Goal: Book appointment/travel/reservation

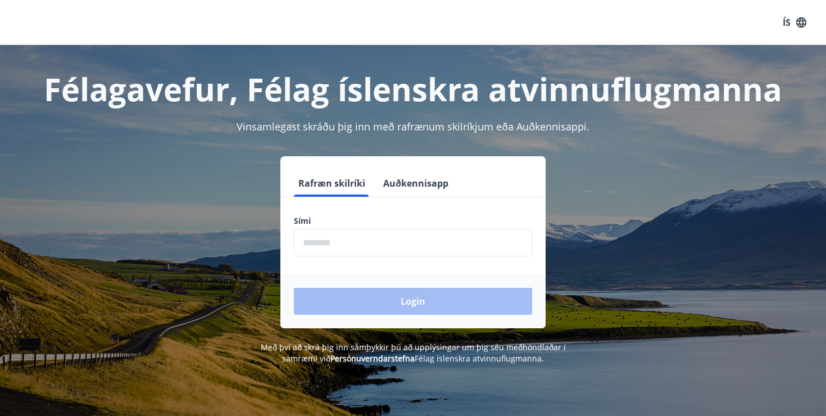
click at [350, 251] on input "phone" at bounding box center [413, 243] width 238 height 28
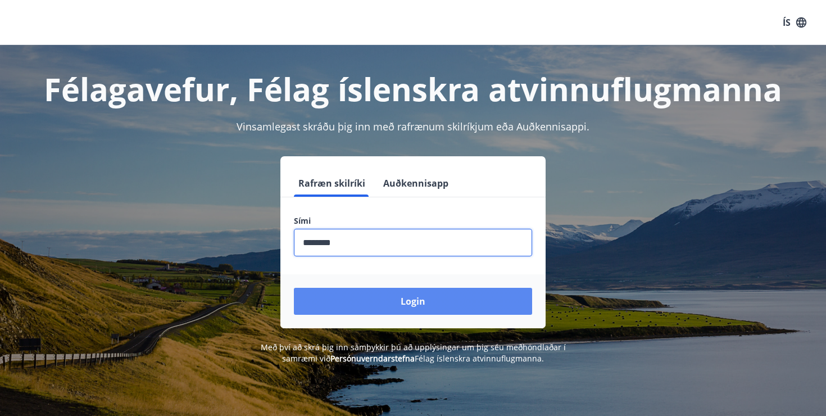
type input "********"
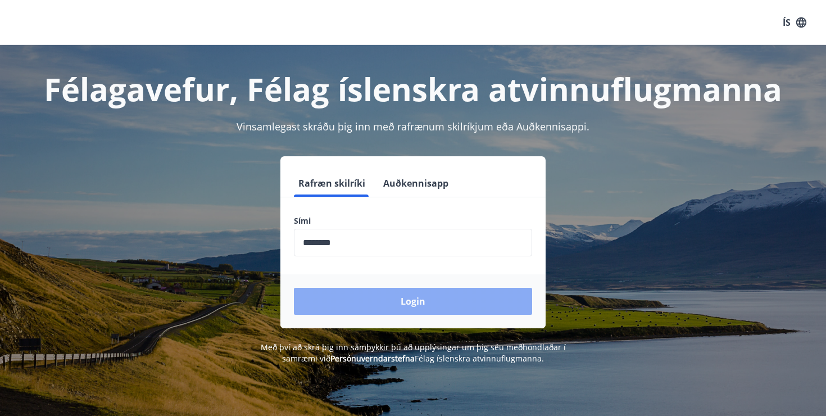
click at [421, 299] on button "Login" at bounding box center [413, 301] width 238 height 27
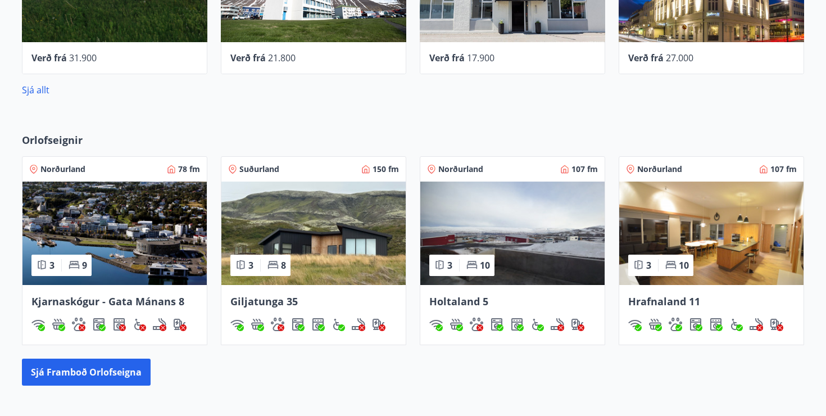
scroll to position [521, 0]
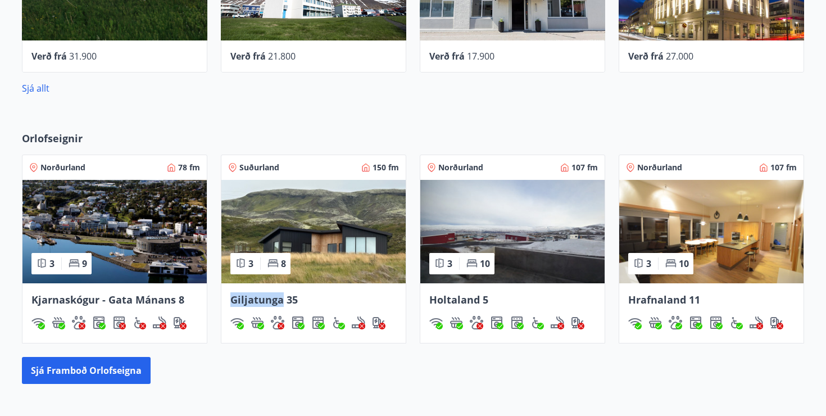
click at [265, 297] on span "Giljatunga 35" at bounding box center [263, 299] width 67 height 13
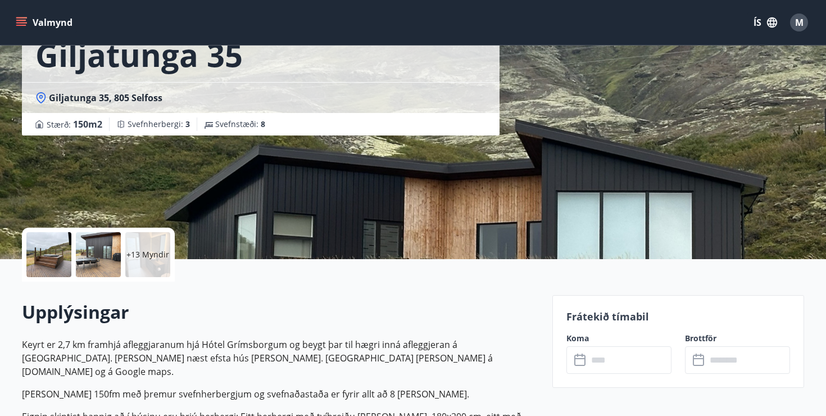
scroll to position [30, 0]
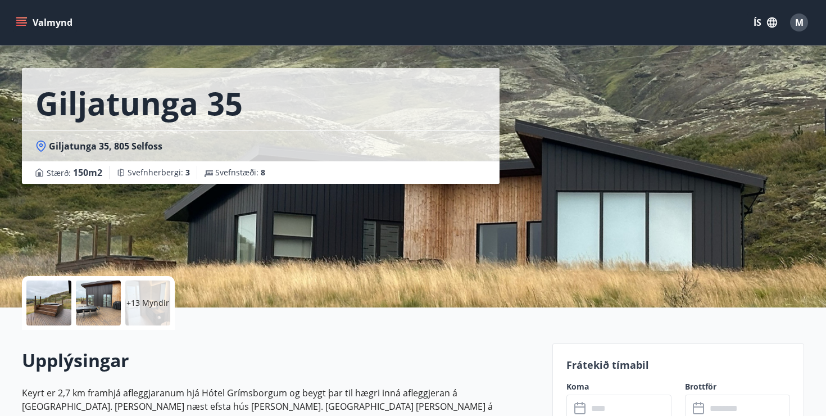
click at [142, 298] on p "+13 Myndir" at bounding box center [147, 302] width 43 height 11
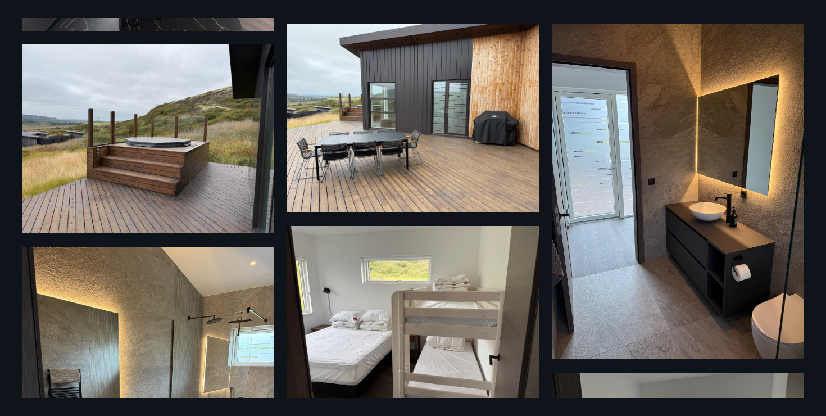
scroll to position [0, 0]
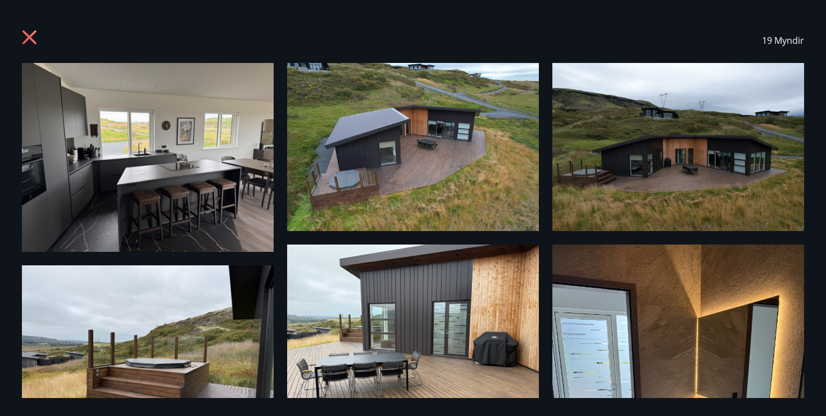
click at [31, 37] on icon at bounding box center [31, 39] width 18 height 18
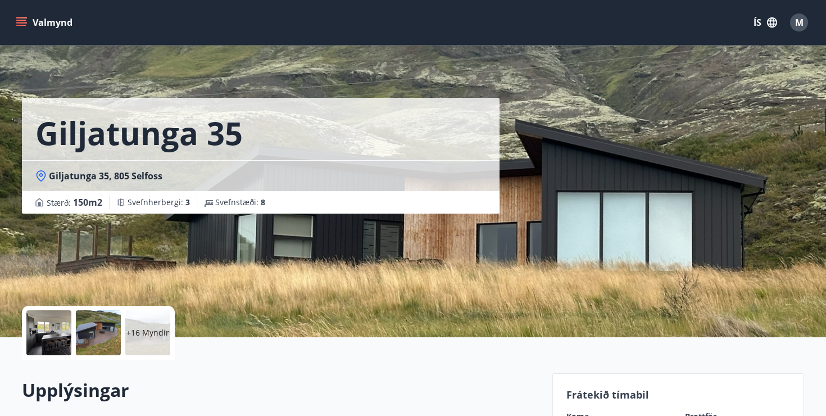
click at [19, 16] on button "Valmynd" at bounding box center [44, 22] width 63 height 20
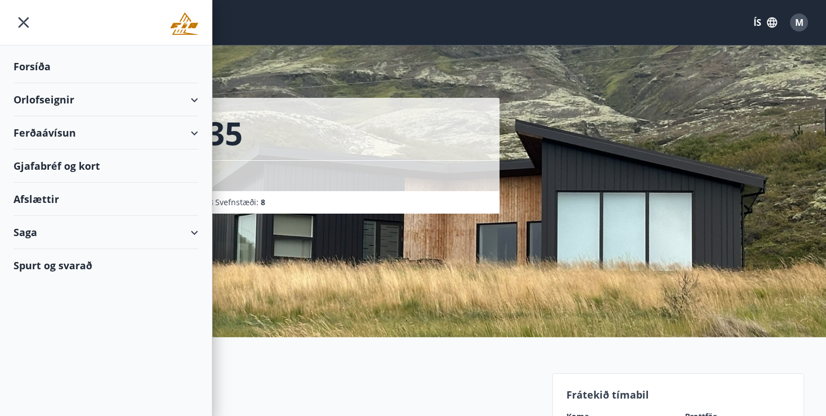
click at [17, 24] on icon "menu" at bounding box center [23, 22] width 20 height 20
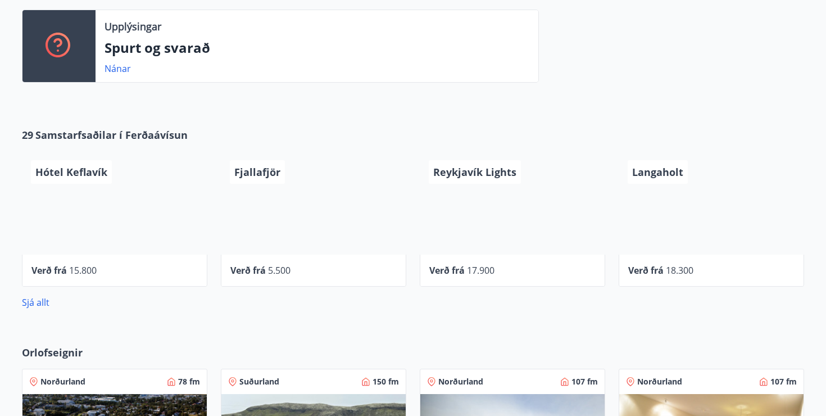
scroll to position [333, 0]
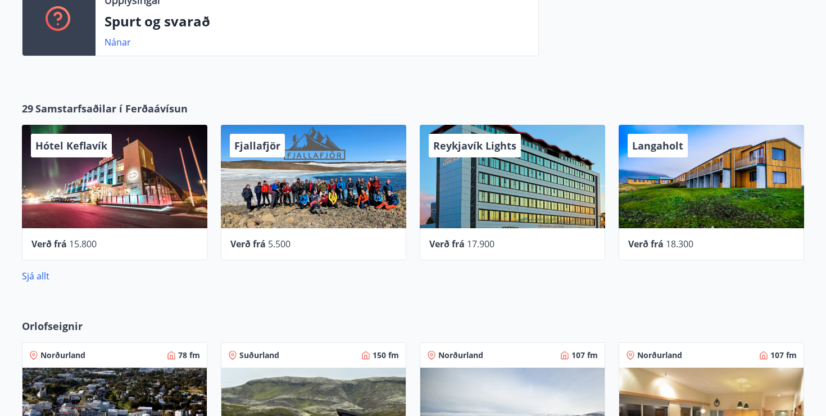
click at [318, 208] on div "Fjallafjör" at bounding box center [313, 176] width 185 height 103
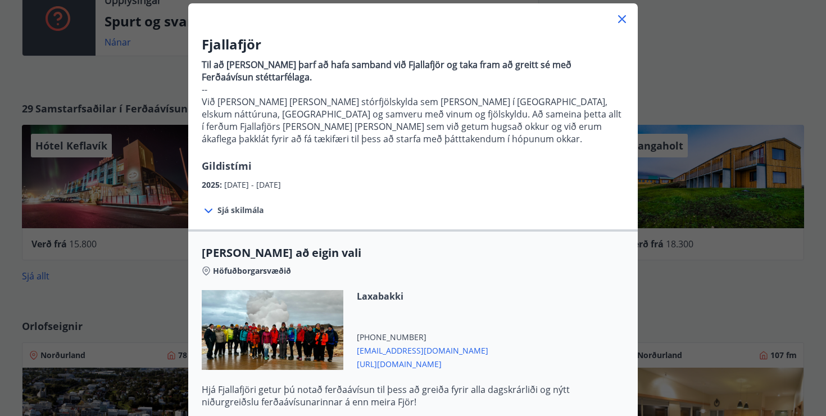
scroll to position [67, 0]
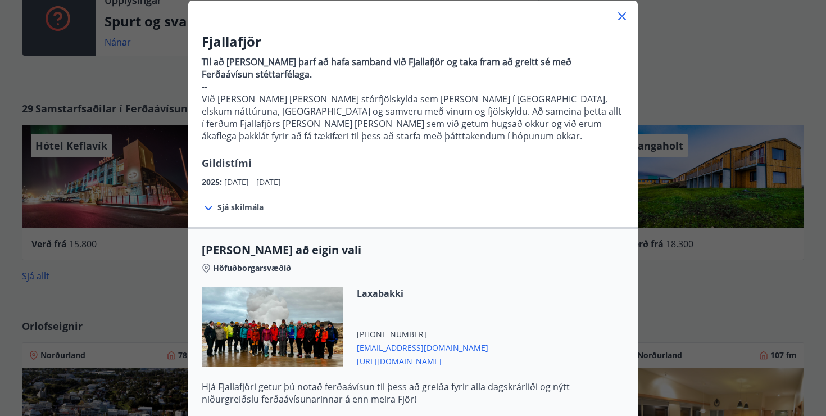
click at [622, 13] on icon at bounding box center [621, 16] width 13 height 13
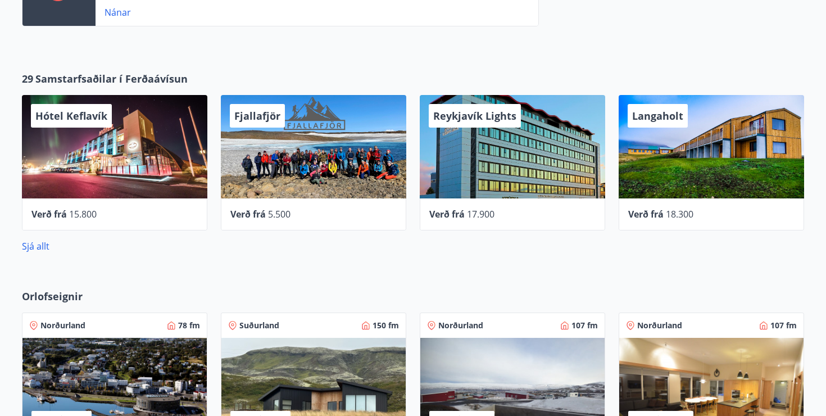
scroll to position [365, 0]
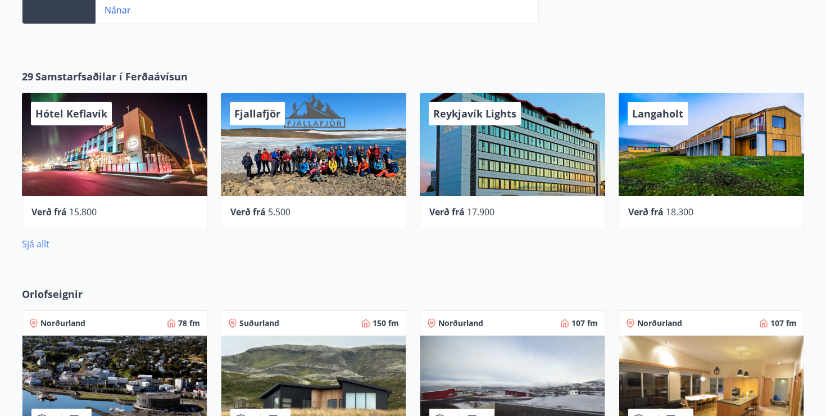
click at [35, 243] on link "Sjá allt" at bounding box center [36, 244] width 28 height 12
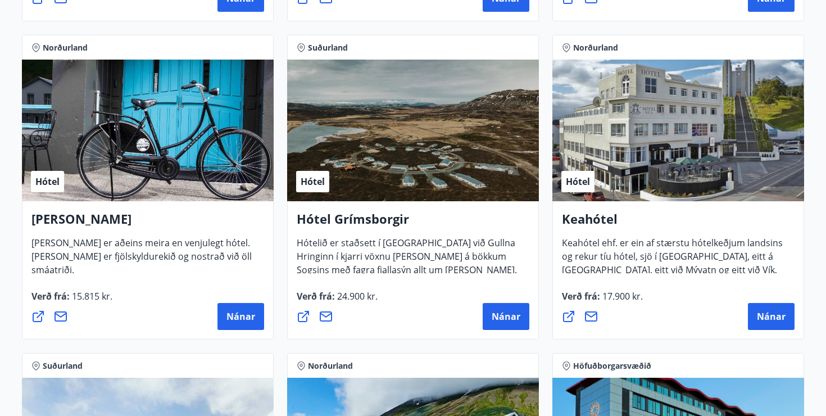
scroll to position [494, 0]
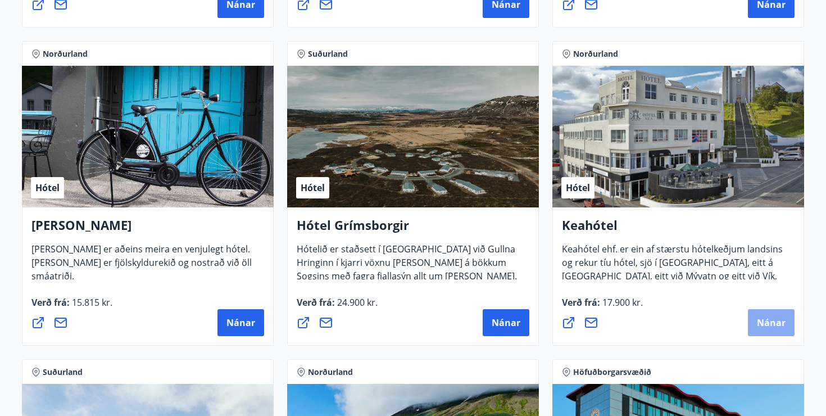
click at [772, 312] on button "Nánar" at bounding box center [771, 322] width 47 height 27
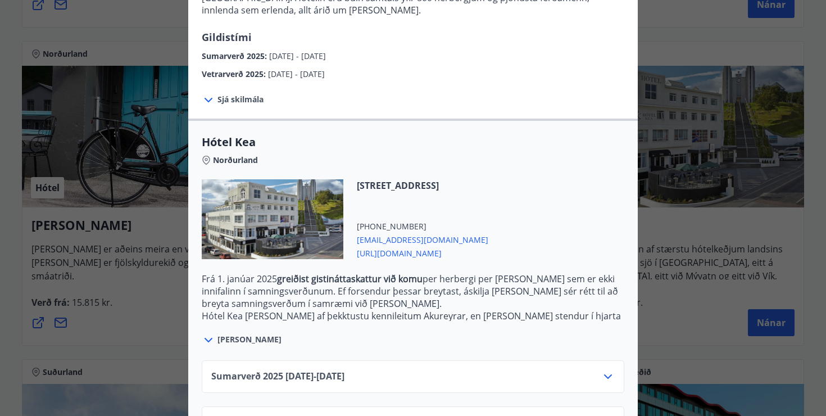
scroll to position [204, 0]
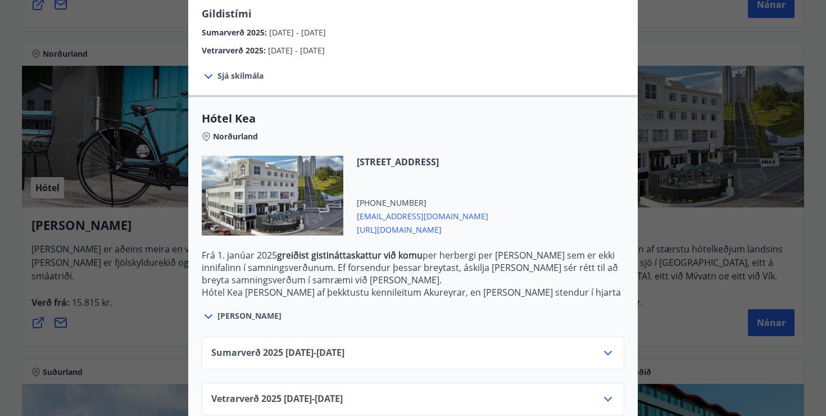
click at [607, 392] on icon at bounding box center [607, 398] width 13 height 13
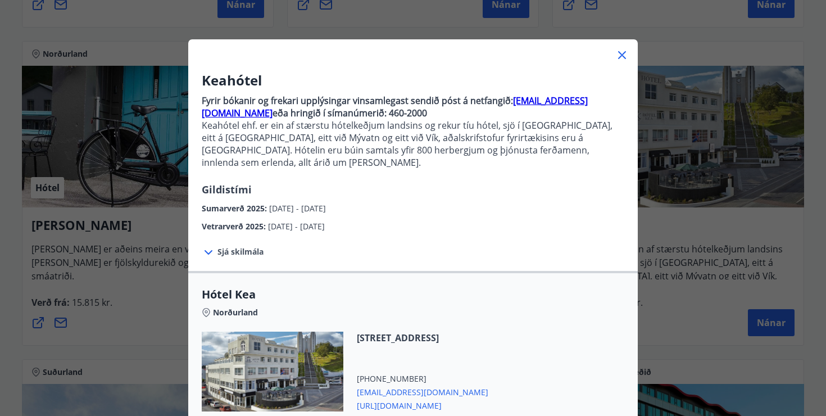
scroll to position [0, 0]
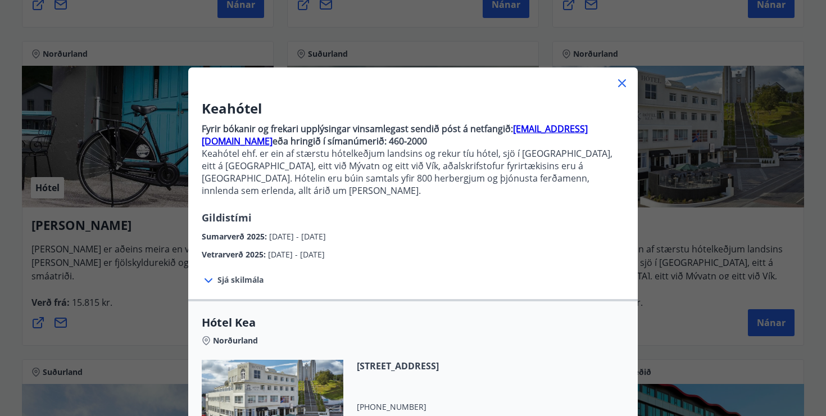
click at [620, 80] on icon at bounding box center [622, 83] width 8 height 8
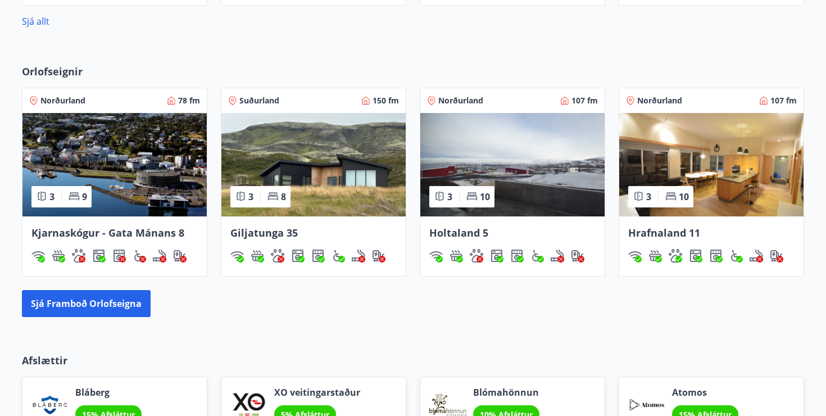
scroll to position [587, 0]
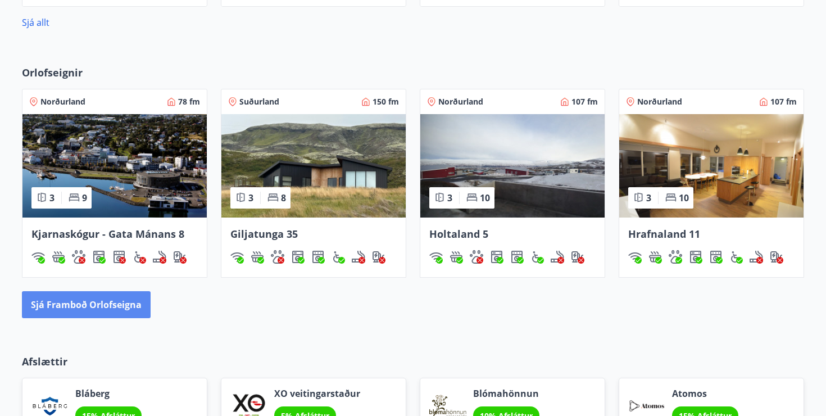
click at [98, 301] on button "Sjá framboð orlofseigna" at bounding box center [86, 304] width 129 height 27
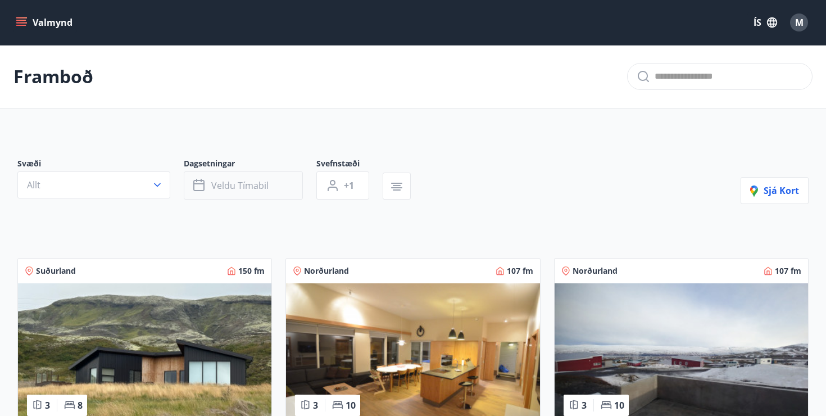
click at [276, 182] on button "Veldu tímabil" at bounding box center [243, 185] width 119 height 28
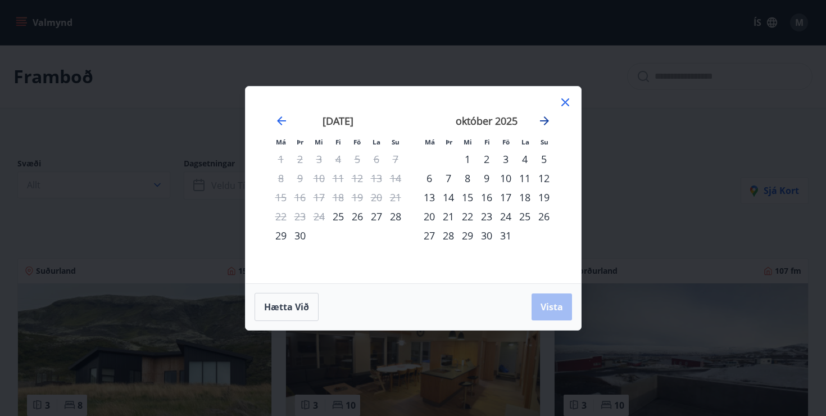
click at [545, 117] on icon "Move forward to switch to the next month." at bounding box center [544, 120] width 13 height 13
click at [543, 117] on icon "Move forward to switch to the next month." at bounding box center [544, 120] width 13 height 13
click at [505, 229] on div "27" at bounding box center [505, 235] width 19 height 19
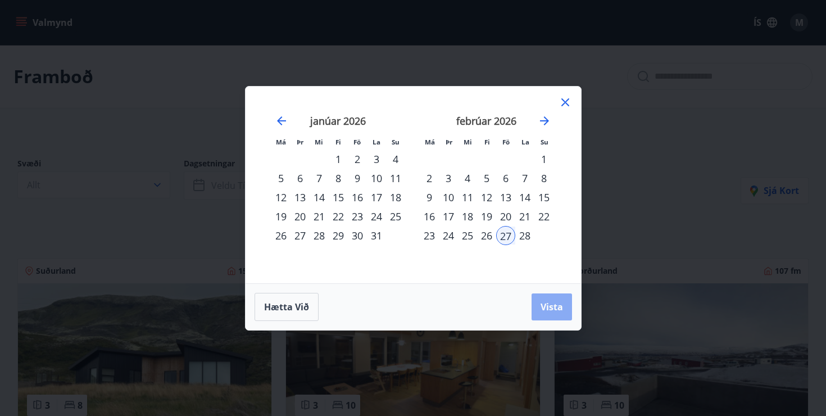
click at [556, 308] on span "Vista" at bounding box center [552, 307] width 22 height 12
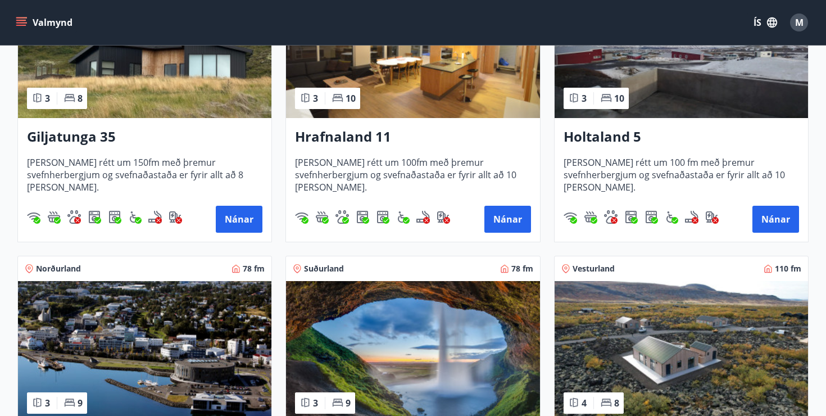
scroll to position [303, 0]
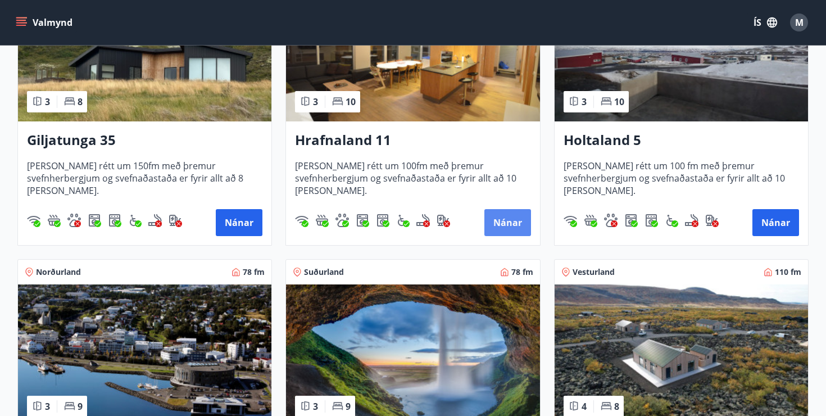
click at [506, 220] on button "Nánar" at bounding box center [507, 222] width 47 height 27
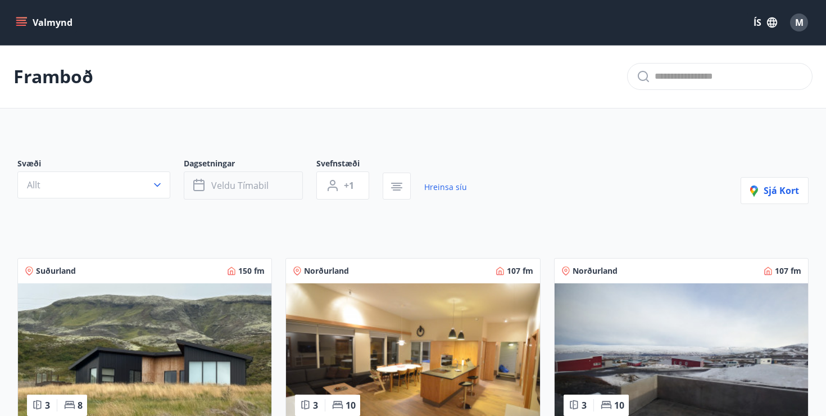
click at [244, 184] on span "Veldu tímabil" at bounding box center [239, 185] width 57 height 12
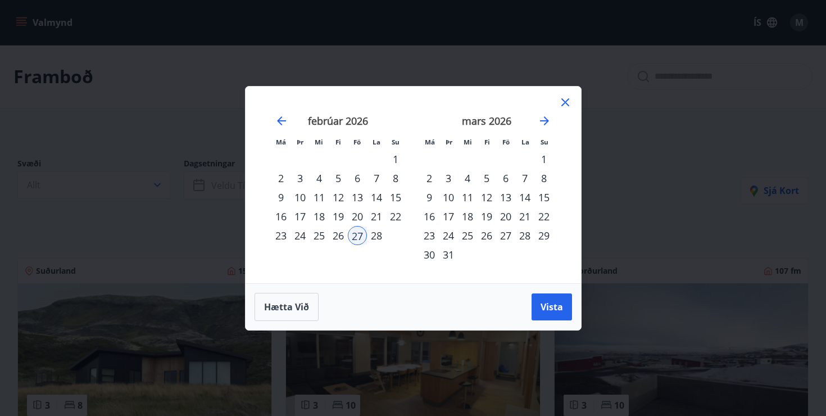
click at [506, 176] on div "6" at bounding box center [505, 178] width 19 height 19
click at [357, 233] on div "27" at bounding box center [357, 235] width 19 height 19
click at [555, 308] on span "Vista" at bounding box center [552, 307] width 22 height 12
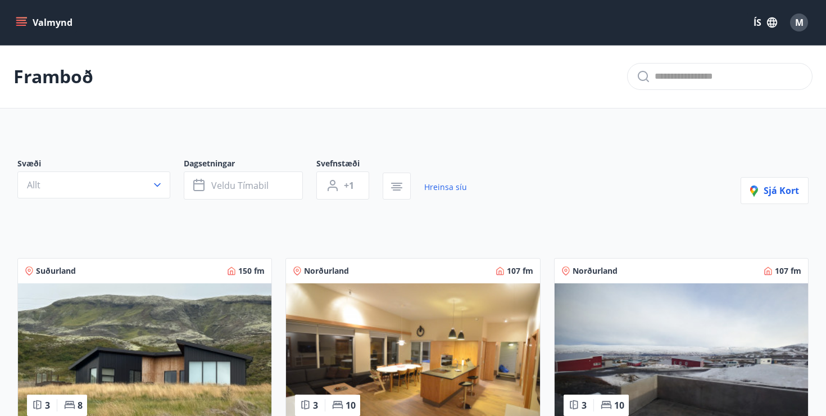
click at [19, 19] on icon "menu" at bounding box center [21, 22] width 11 height 11
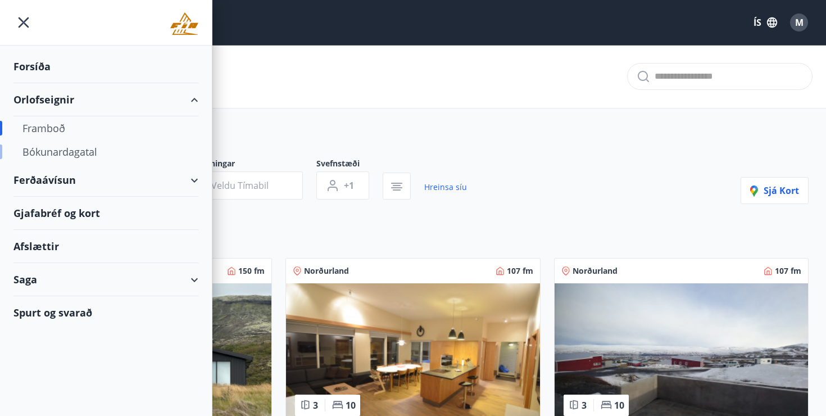
click at [62, 150] on div "Bókunardagatal" at bounding box center [105, 152] width 167 height 24
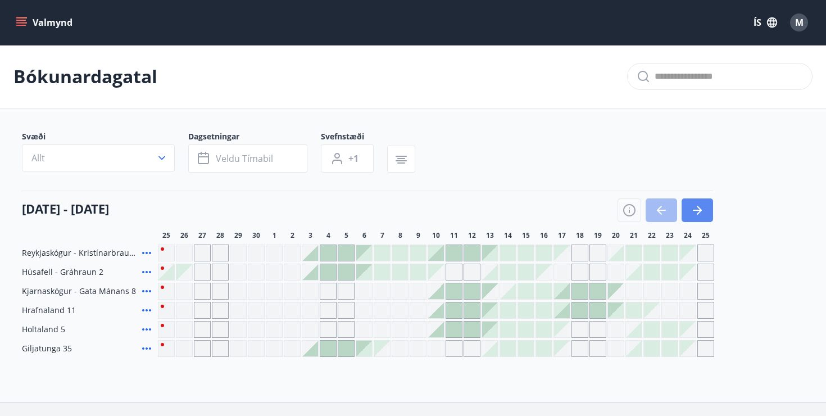
click at [702, 208] on icon "button" at bounding box center [697, 209] width 13 height 13
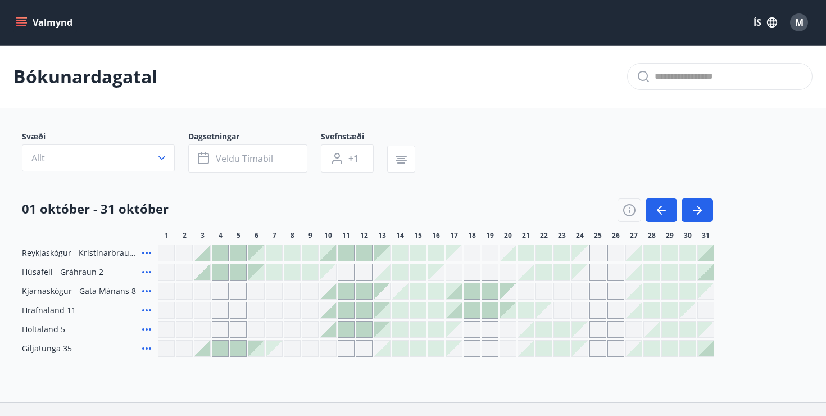
click at [223, 288] on div "Gráir dagar eru ekki bókanlegir" at bounding box center [220, 291] width 17 height 17
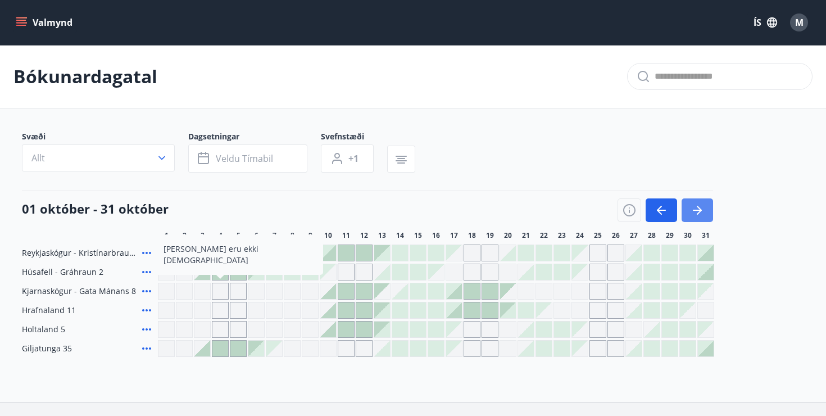
click at [704, 209] on button "button" at bounding box center [697, 210] width 31 height 24
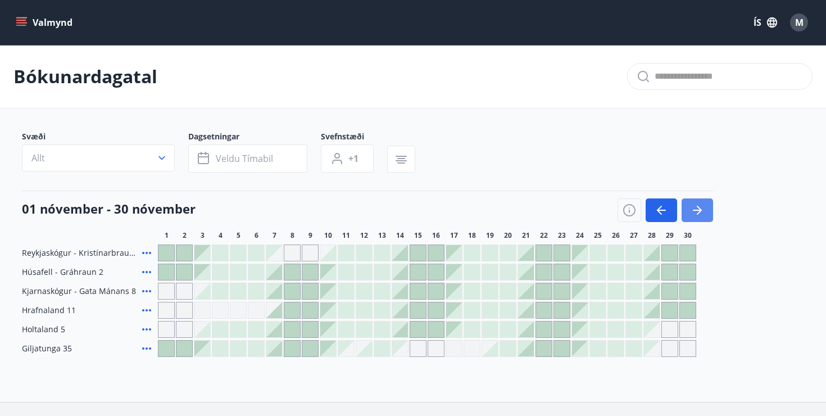
click at [704, 209] on button "button" at bounding box center [697, 210] width 31 height 24
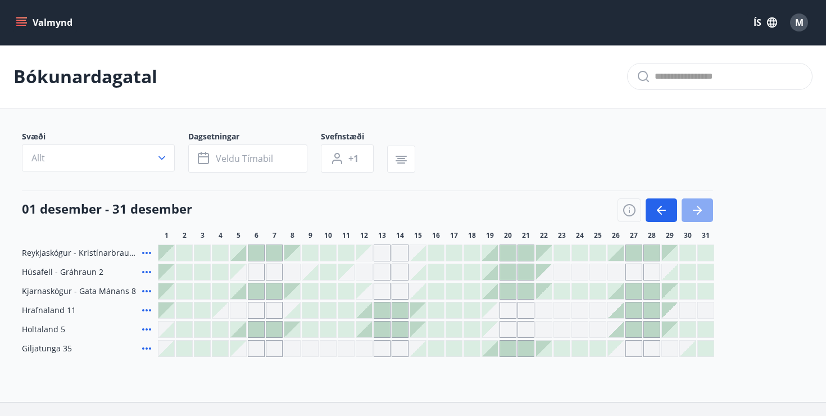
click at [704, 209] on button "button" at bounding box center [697, 210] width 31 height 24
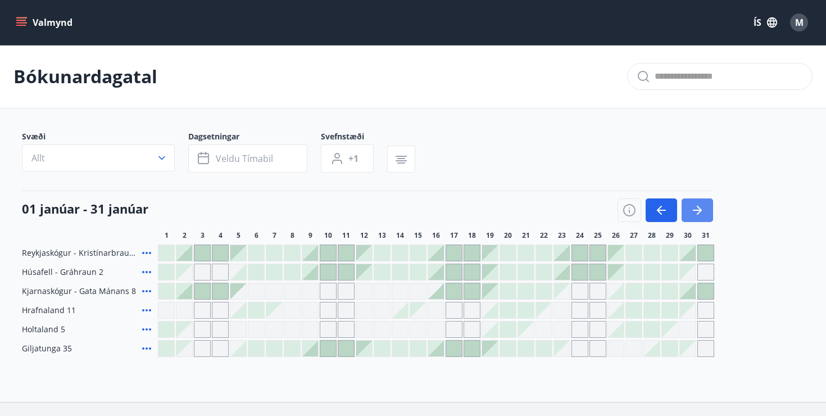
click at [704, 209] on button "button" at bounding box center [697, 210] width 31 height 24
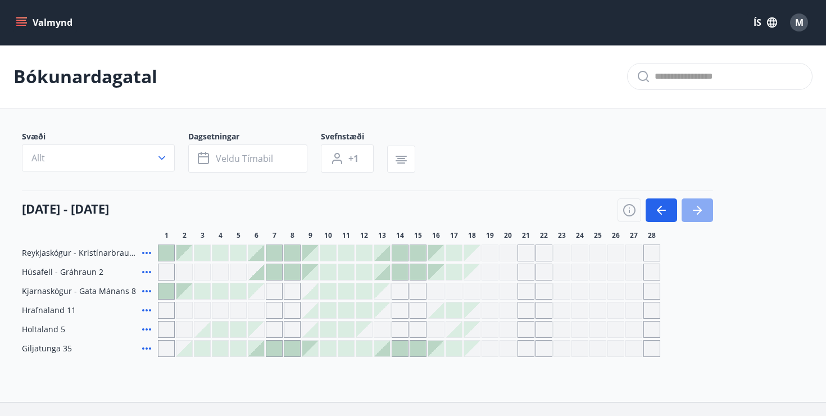
click at [704, 209] on button "button" at bounding box center [697, 210] width 31 height 24
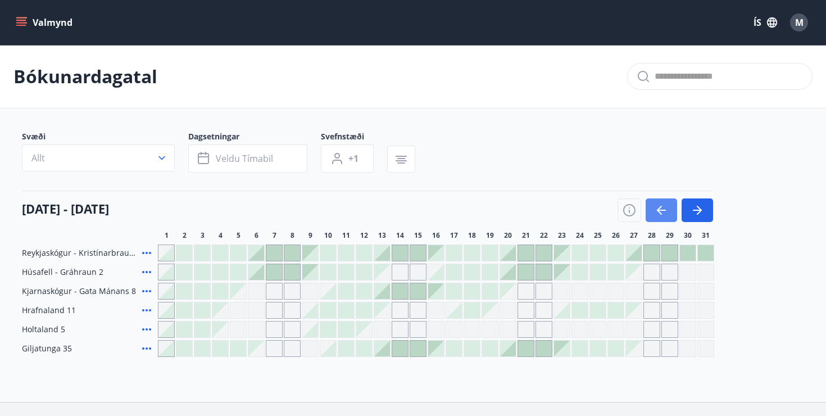
click at [658, 210] on icon "button" at bounding box center [659, 210] width 5 height 9
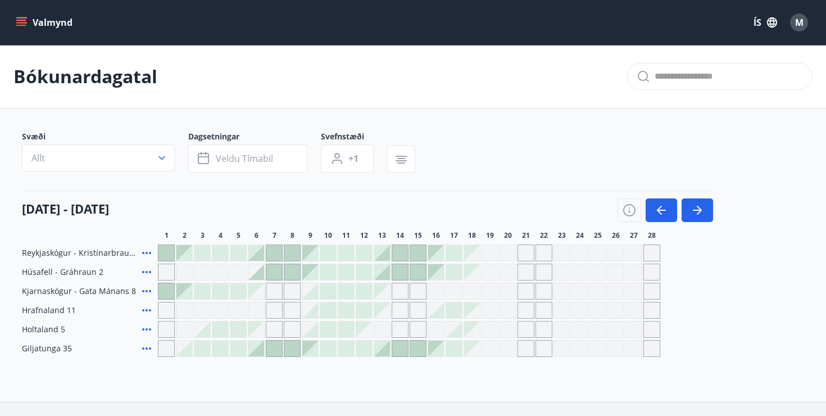
click at [635, 246] on div "Gráir dagar eru ekki bókanlegir" at bounding box center [633, 252] width 17 height 17
click at [634, 269] on div "Gráir dagar eru ekki bókanlegir" at bounding box center [633, 272] width 17 height 17
click at [633, 291] on div "Gráir dagar eru ekki bókanlegir" at bounding box center [633, 291] width 17 height 17
click at [633, 309] on div "Gráir dagar eru ekki bókanlegir" at bounding box center [633, 310] width 17 height 17
click at [632, 325] on div "Gráir dagar eru ekki bókanlegir" at bounding box center [633, 329] width 17 height 17
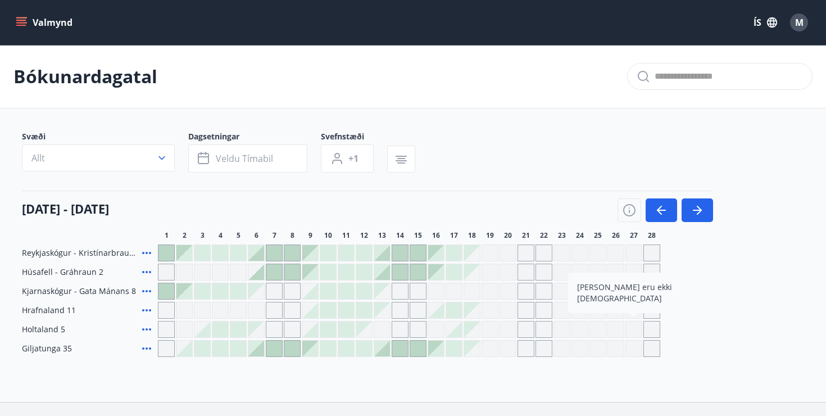
click at [631, 344] on div "Gráir dagar eru ekki bókanlegir" at bounding box center [633, 348] width 17 height 17
click at [655, 210] on icon "button" at bounding box center [661, 209] width 13 height 13
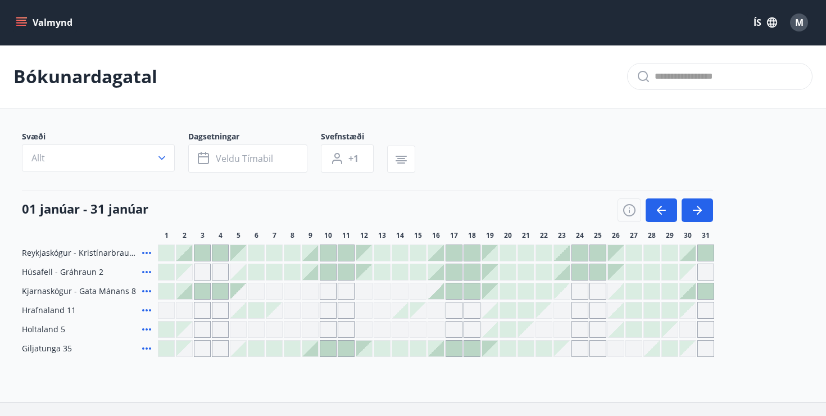
click at [310, 346] on div at bounding box center [310, 349] width 16 height 16
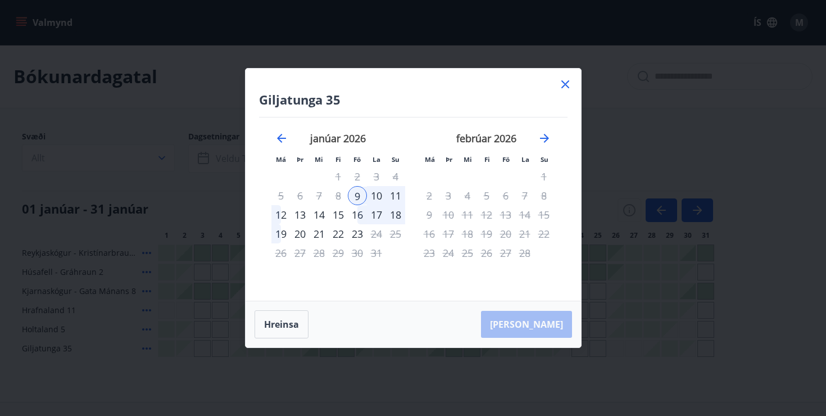
click at [395, 194] on div "11" at bounding box center [395, 195] width 19 height 19
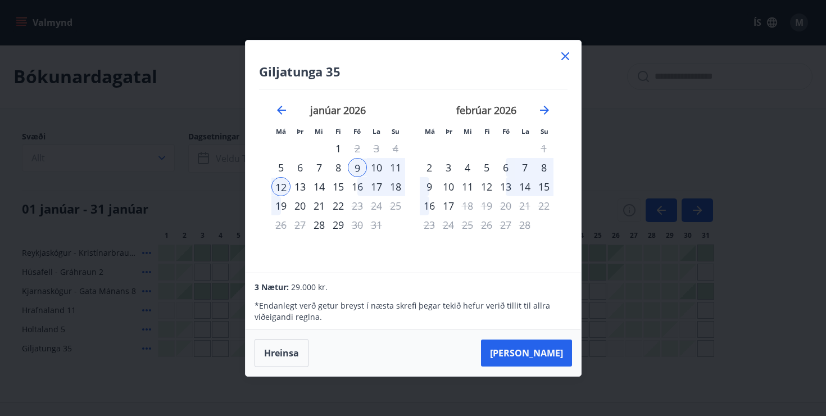
click at [358, 166] on div "9" at bounding box center [357, 167] width 19 height 19
click at [395, 163] on div "11" at bounding box center [395, 167] width 19 height 19
click at [359, 166] on div "9" at bounding box center [357, 167] width 19 height 19
click at [529, 356] on button "[PERSON_NAME]" at bounding box center [526, 352] width 91 height 27
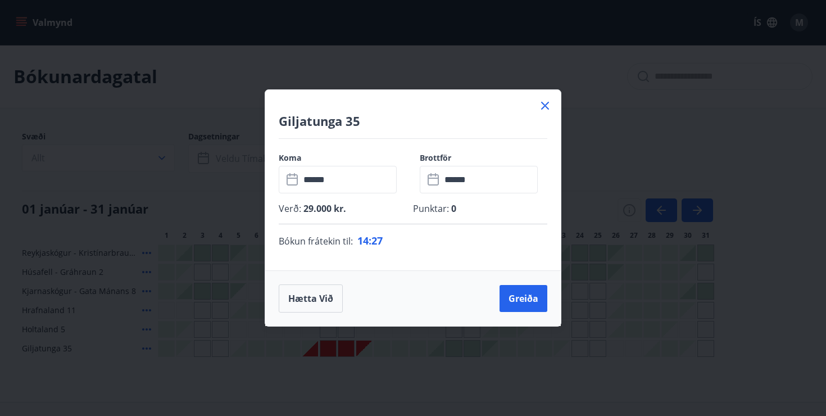
click at [543, 108] on icon at bounding box center [545, 106] width 8 height 8
